Goal: Transaction & Acquisition: Purchase product/service

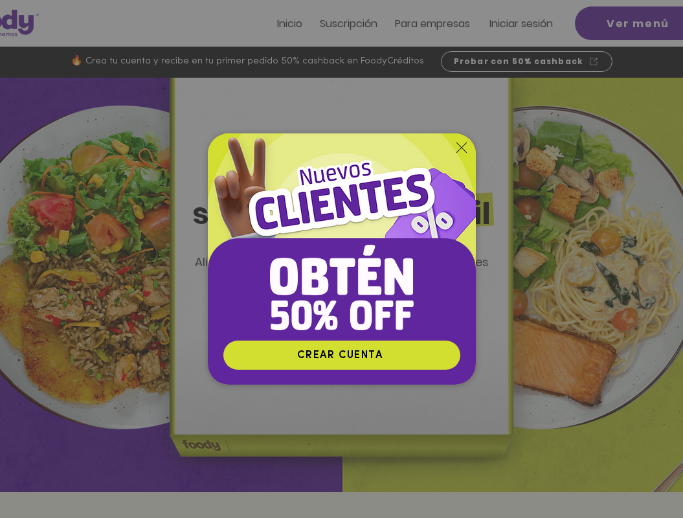
click at [458, 146] on icon "Volver al sitio" at bounding box center [462, 148] width 10 height 10
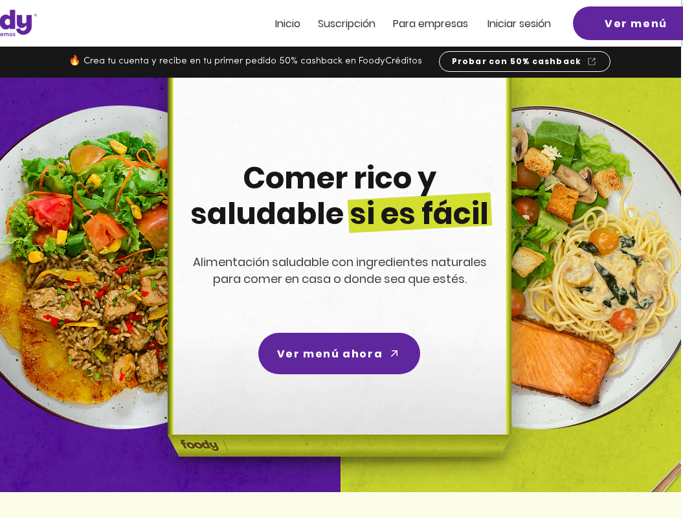
click at [519, 21] on span "Iniciar sesión" at bounding box center [519, 23] width 63 height 15
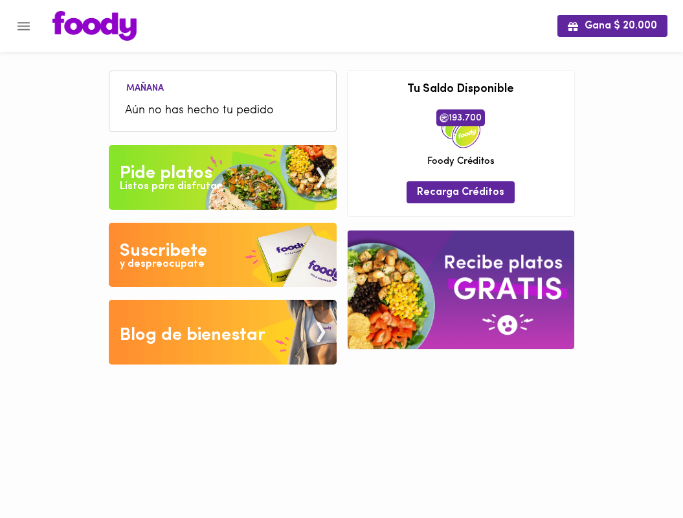
click at [192, 184] on div "Listos para disfrutar" at bounding box center [170, 186] width 101 height 15
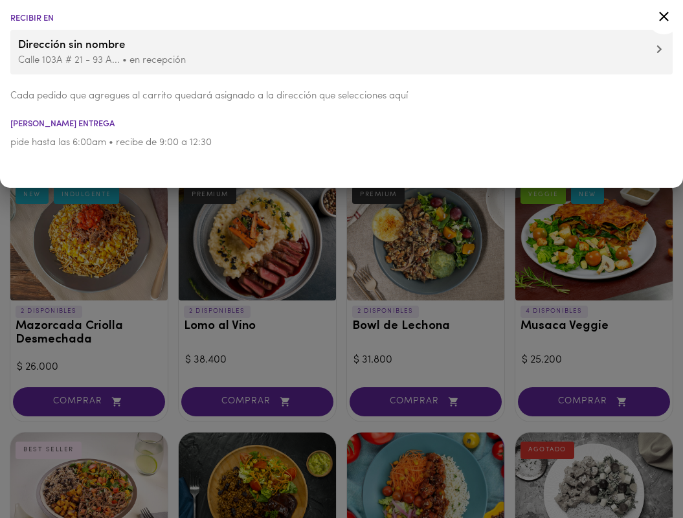
click at [665, 14] on icon at bounding box center [664, 16] width 16 height 16
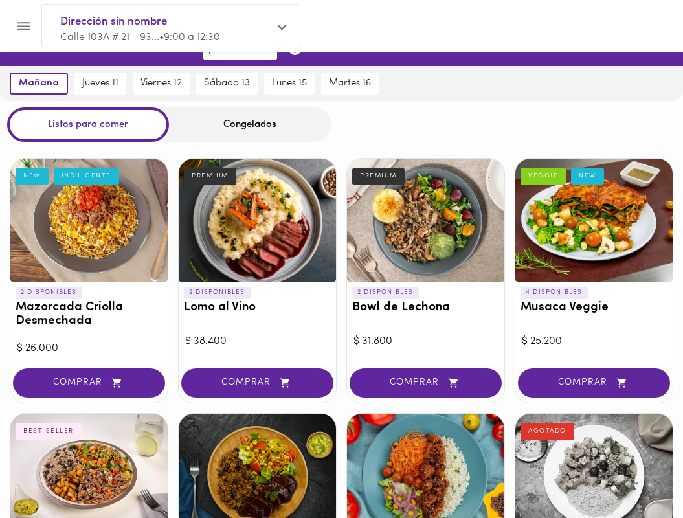
scroll to position [16, 0]
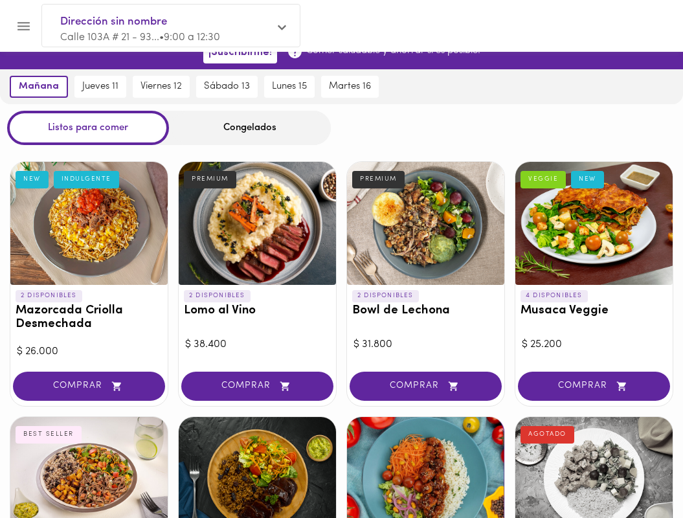
click at [242, 203] on div at bounding box center [257, 223] width 157 height 123
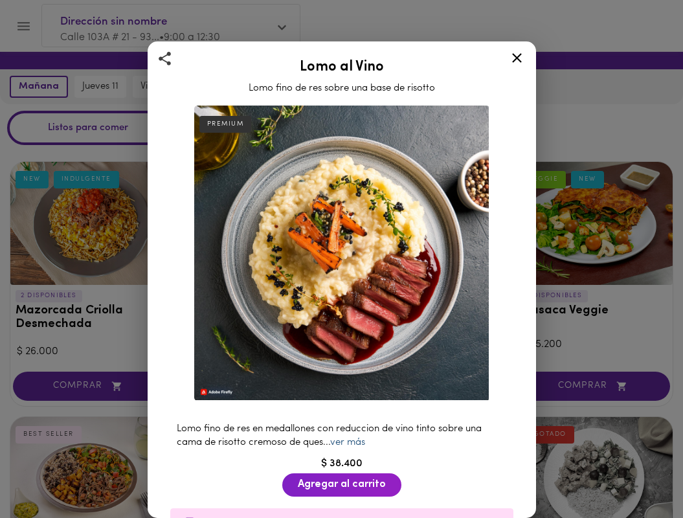
click at [347, 443] on link "ver más" at bounding box center [347, 443] width 35 height 10
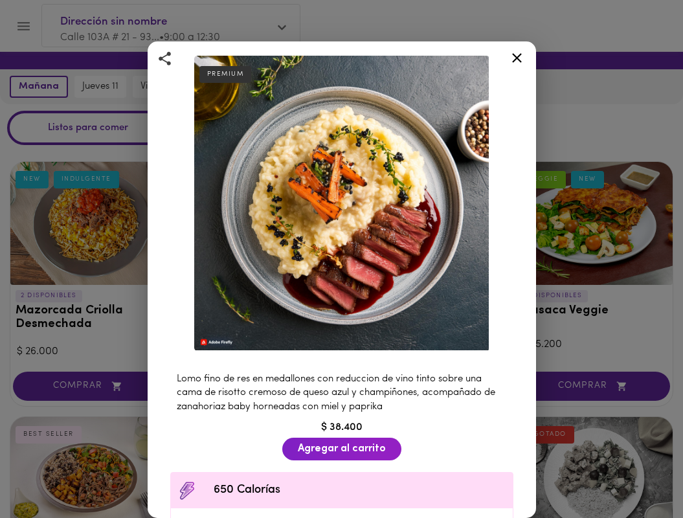
scroll to position [53, 0]
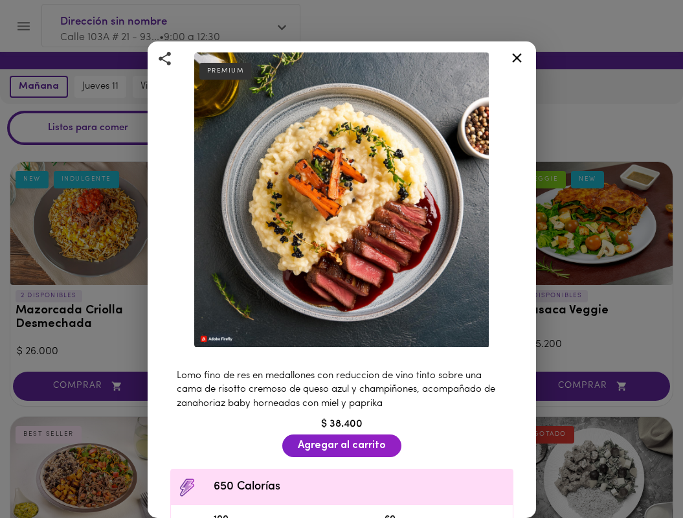
click at [515, 56] on icon at bounding box center [517, 58] width 10 height 10
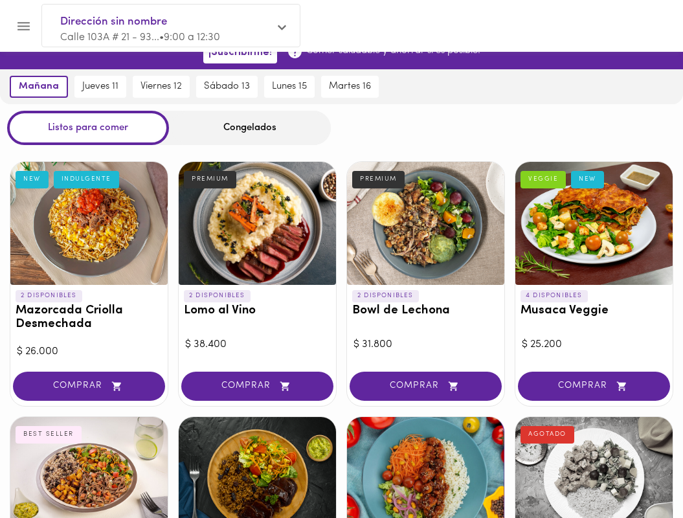
click at [600, 238] on div at bounding box center [594, 223] width 157 height 123
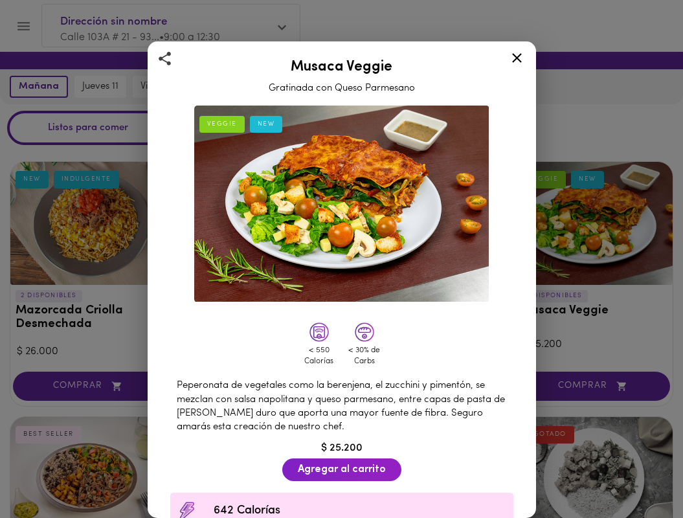
click at [518, 58] on icon at bounding box center [517, 58] width 16 height 16
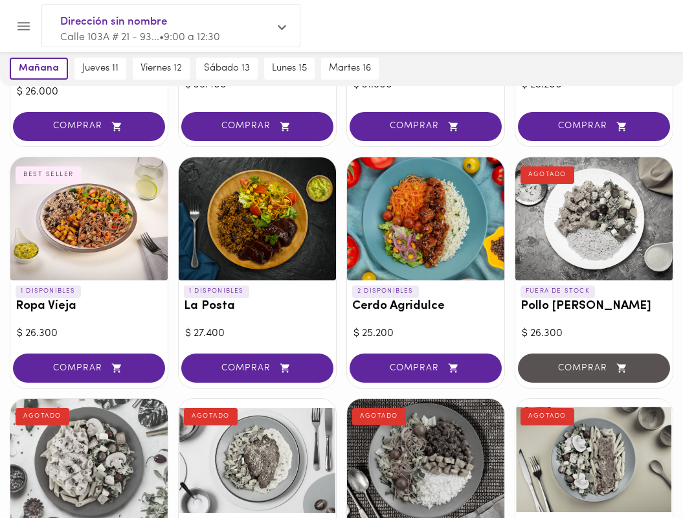
scroll to position [277, 0]
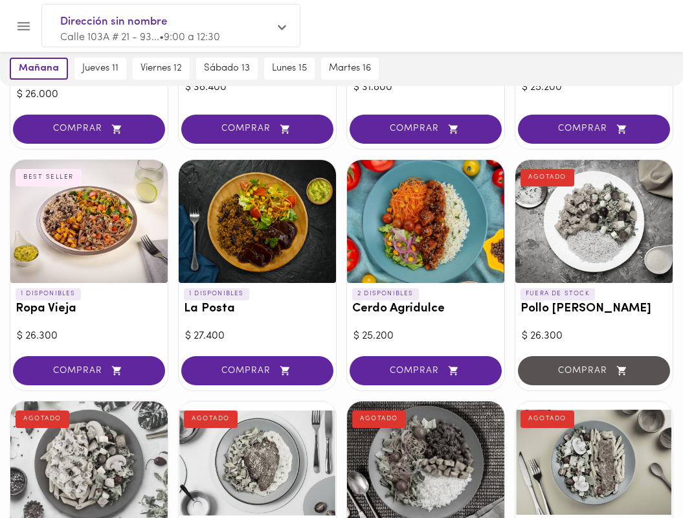
click at [100, 222] on div at bounding box center [88, 221] width 157 height 123
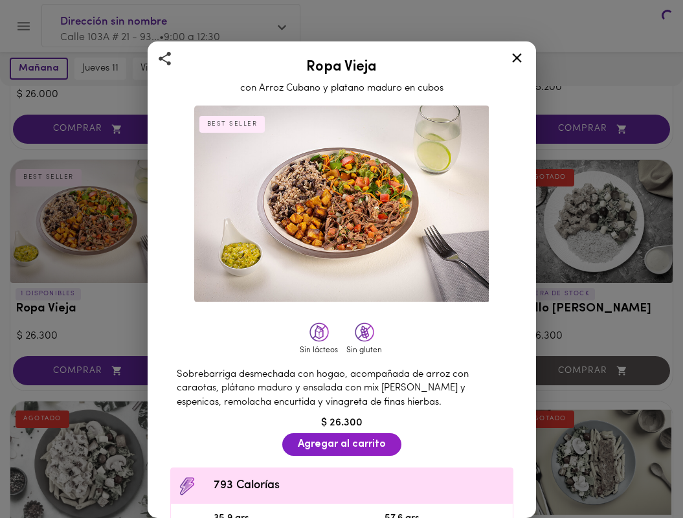
scroll to position [279, 0]
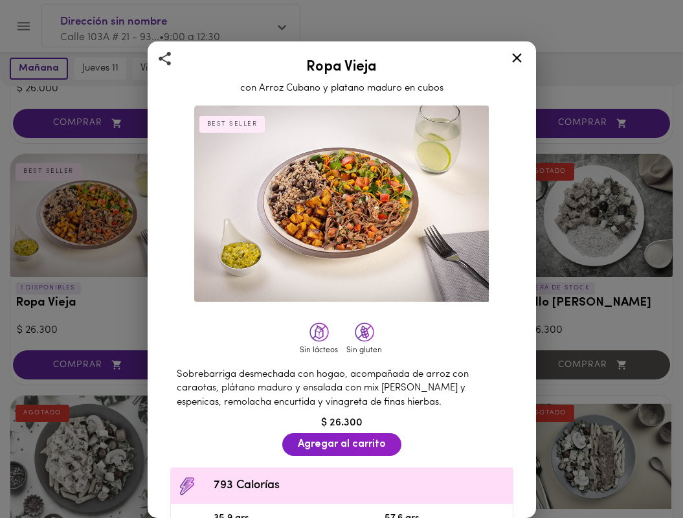
click at [519, 57] on icon at bounding box center [517, 58] width 16 height 16
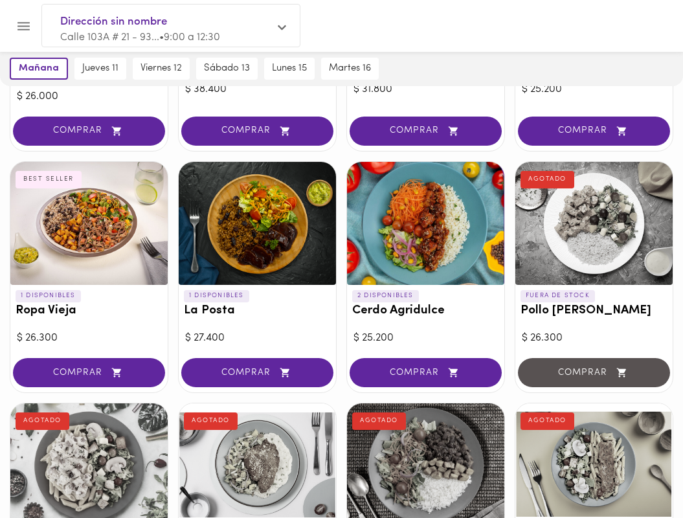
click at [442, 222] on div at bounding box center [425, 223] width 157 height 123
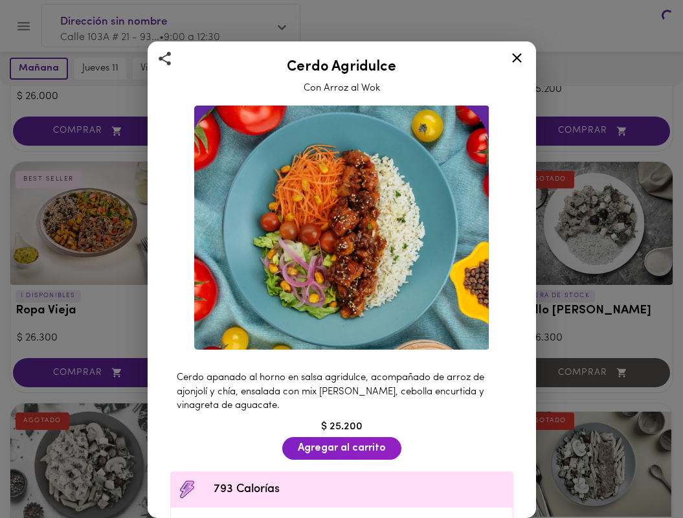
scroll to position [271, 0]
click at [516, 56] on icon at bounding box center [517, 58] width 16 height 16
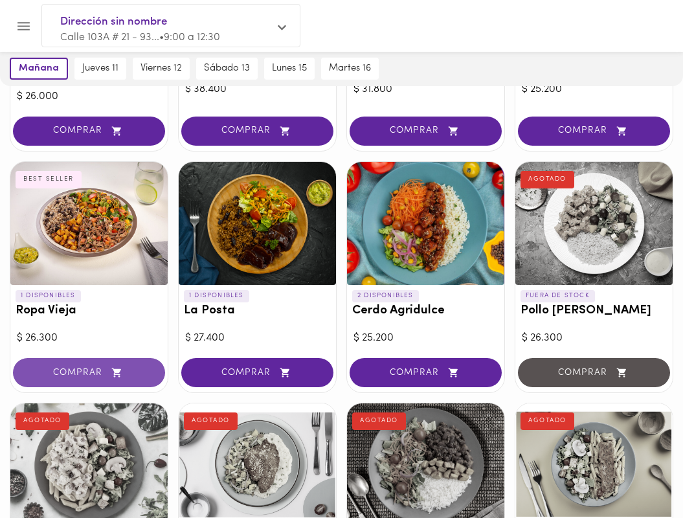
click at [78, 373] on span "COMPRAR" at bounding box center [89, 372] width 120 height 11
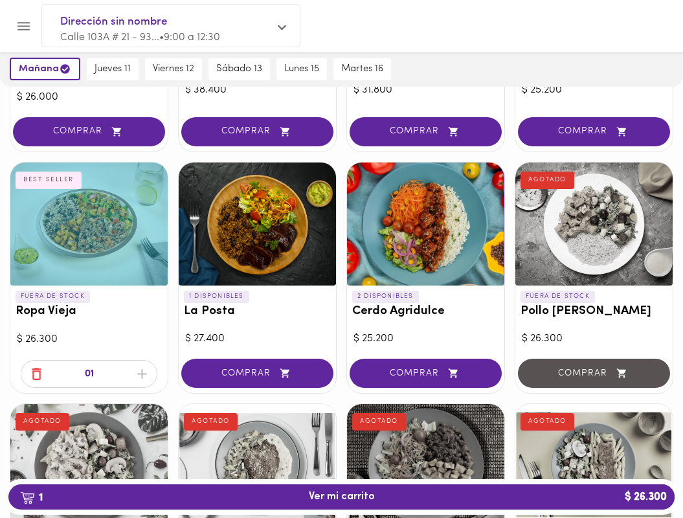
scroll to position [271, 0]
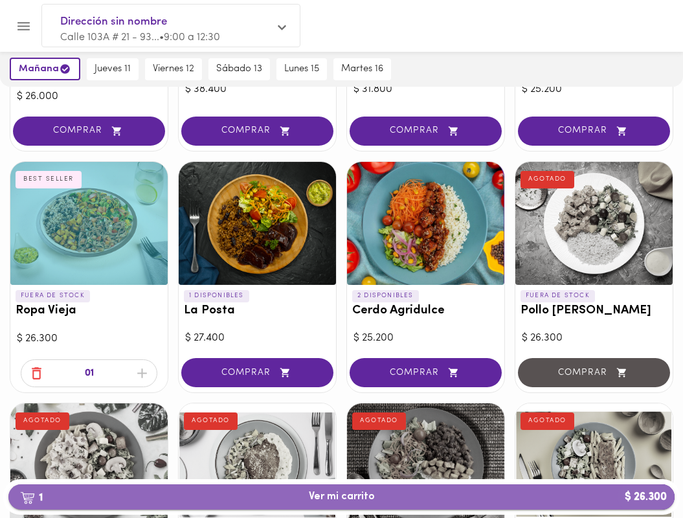
click at [335, 496] on span "1 Ver mi carrito $ 26.300" at bounding box center [342, 497] width 66 height 12
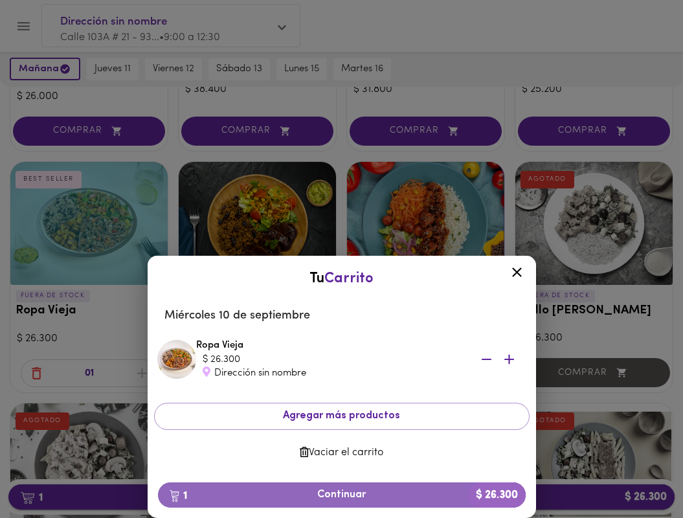
click at [335, 496] on span "1 Continuar $ 26.300" at bounding box center [341, 495] width 347 height 12
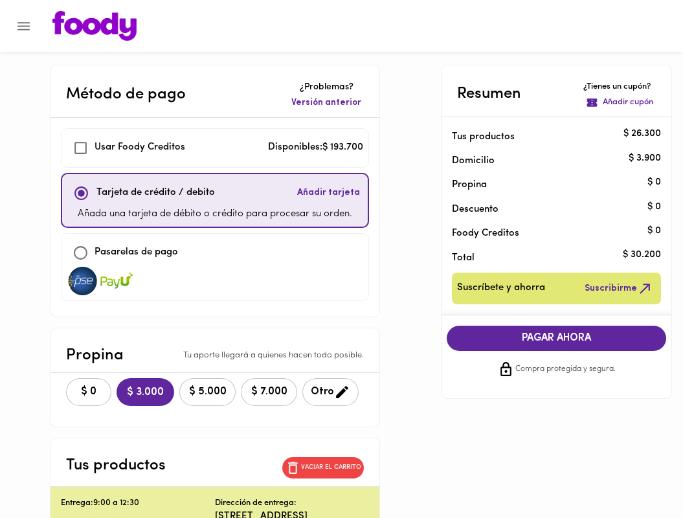
checkbox input "true"
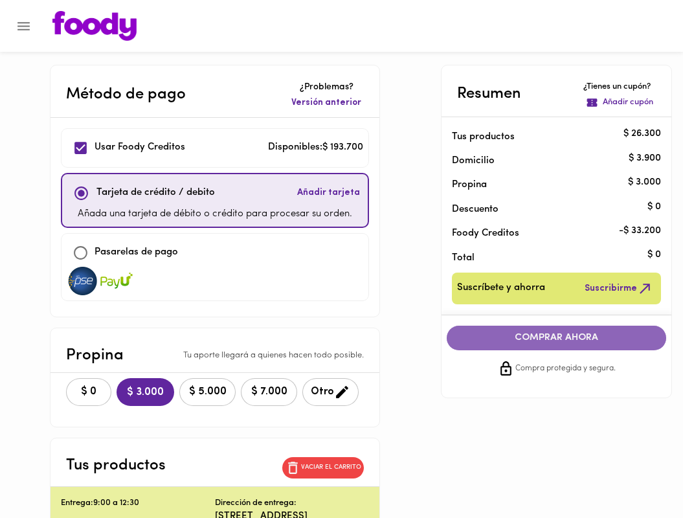
click at [573, 336] on span "COMPRAR AHORA" at bounding box center [557, 338] width 194 height 12
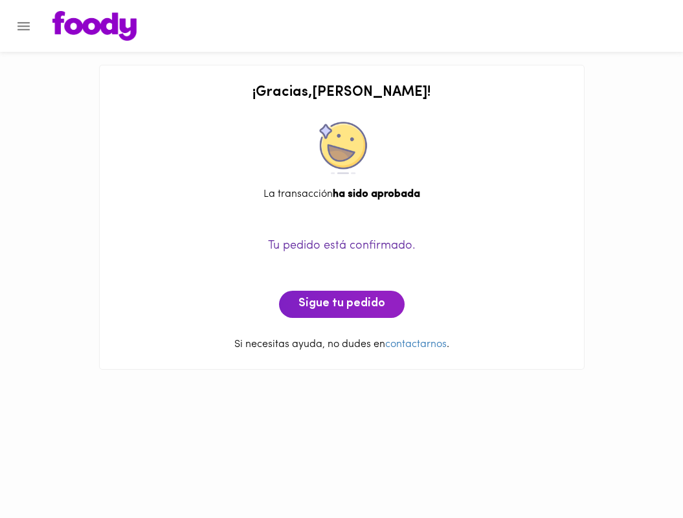
click at [24, 25] on icon "Menu" at bounding box center [24, 26] width 16 height 16
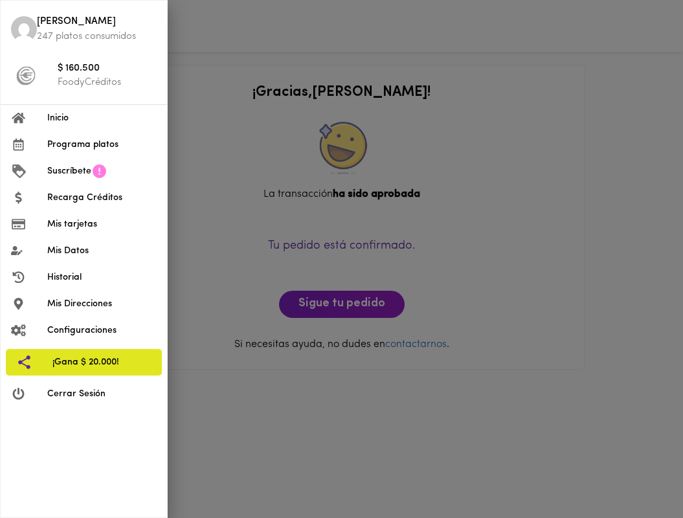
click at [293, 274] on div at bounding box center [341, 259] width 683 height 518
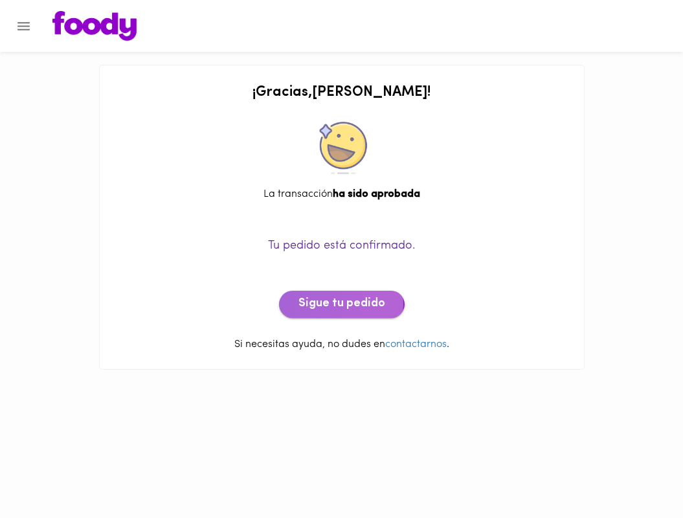
click at [326, 304] on span "Sigue tu pedido" at bounding box center [342, 304] width 87 height 14
